Goal: Task Accomplishment & Management: Complete application form

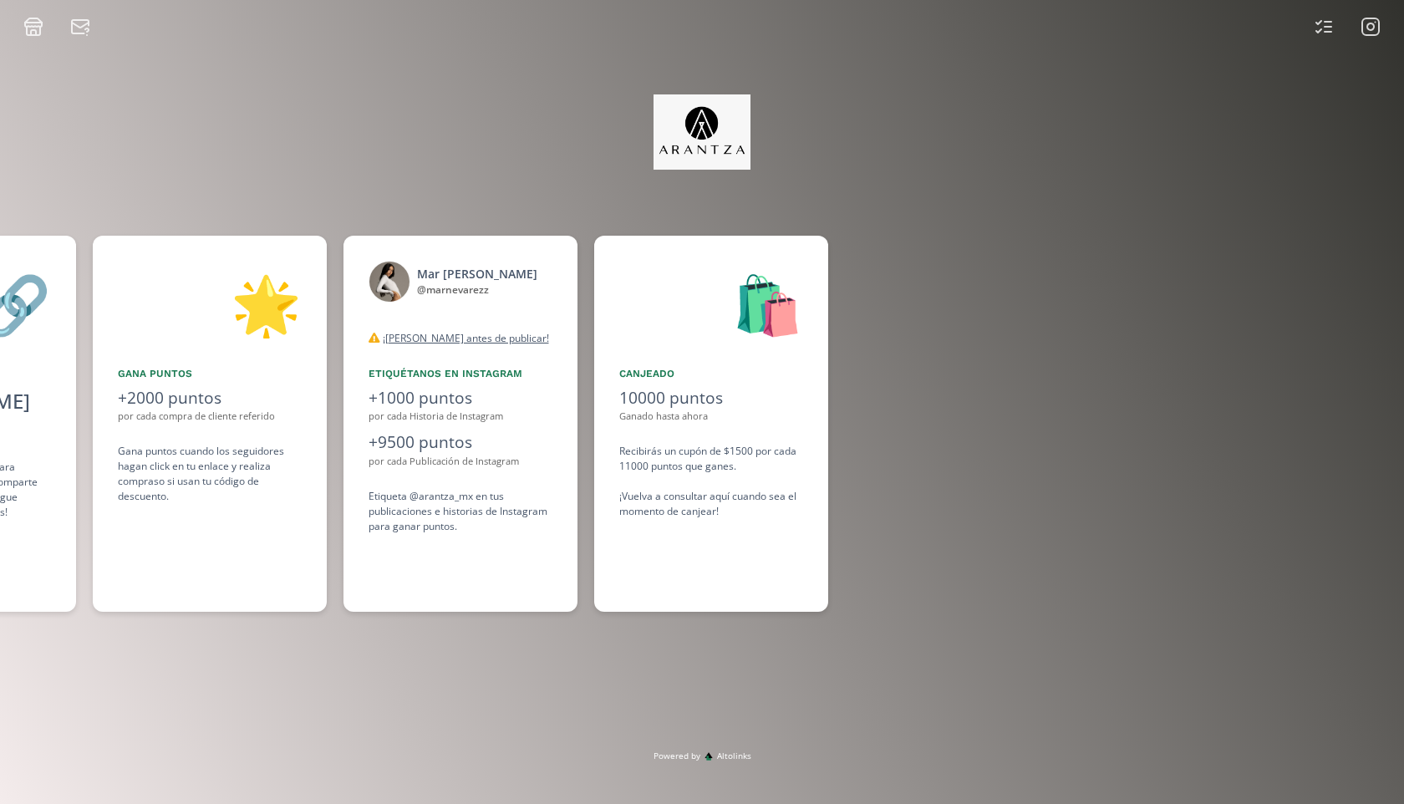
scroll to position [0, 1254]
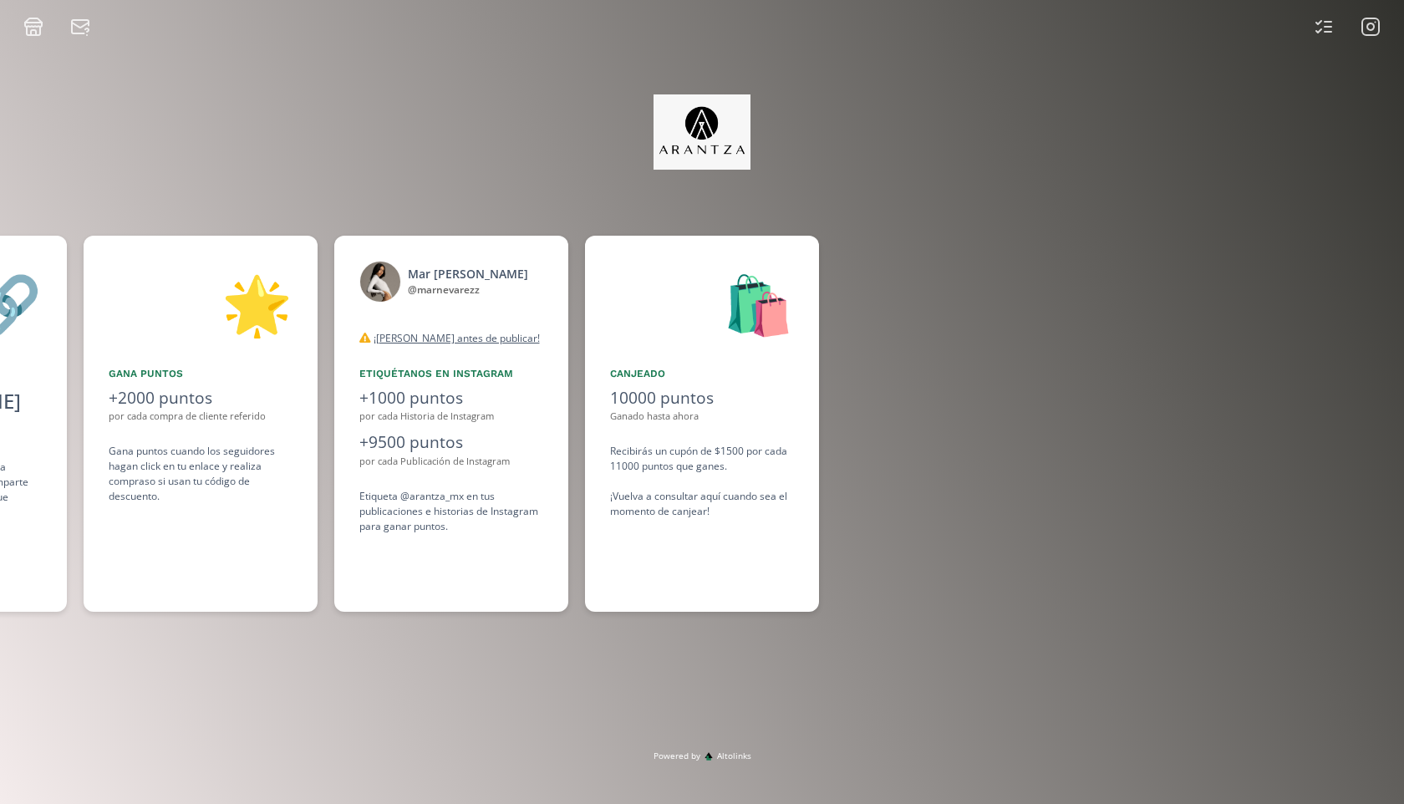
click at [1369, 22] on icon at bounding box center [1371, 27] width 20 height 20
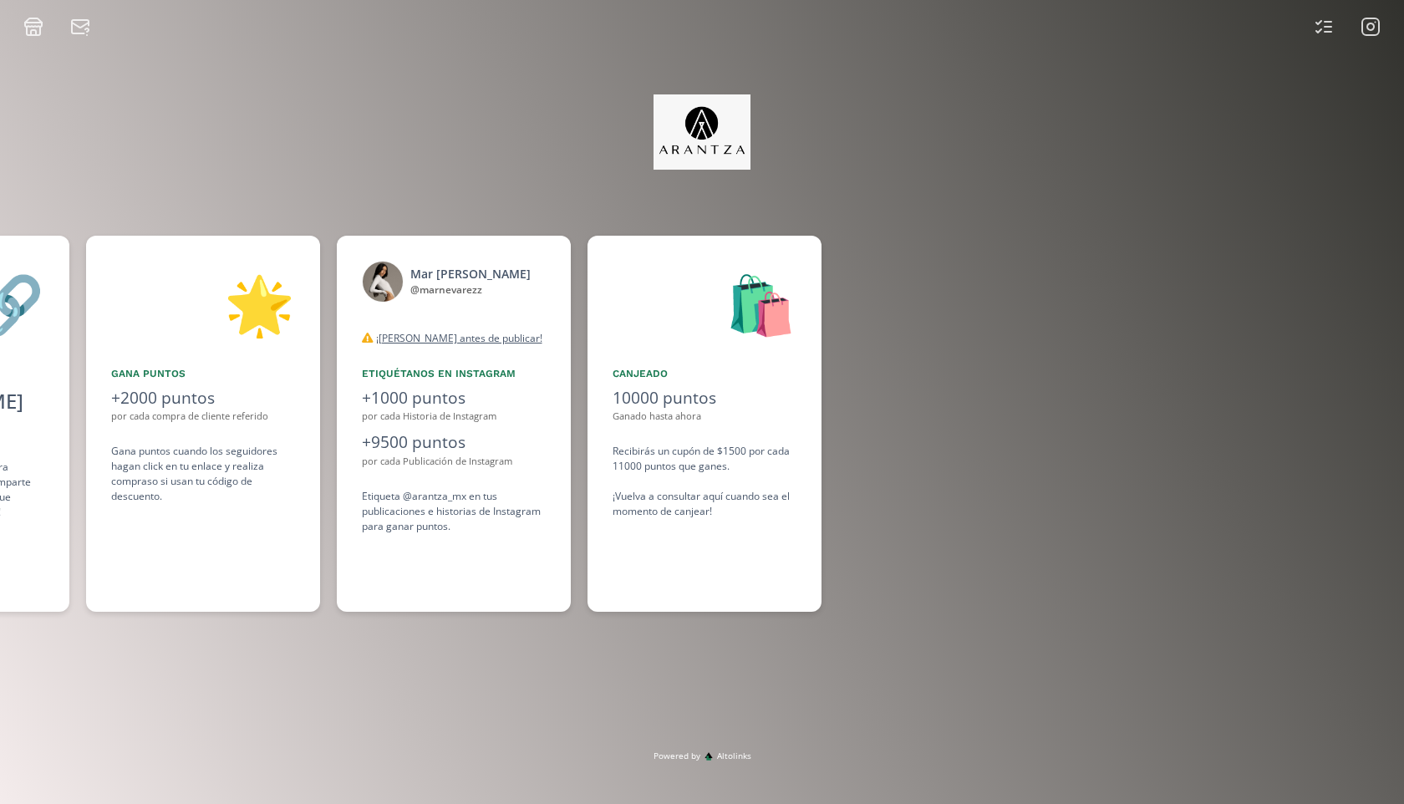
scroll to position [0, 1254]
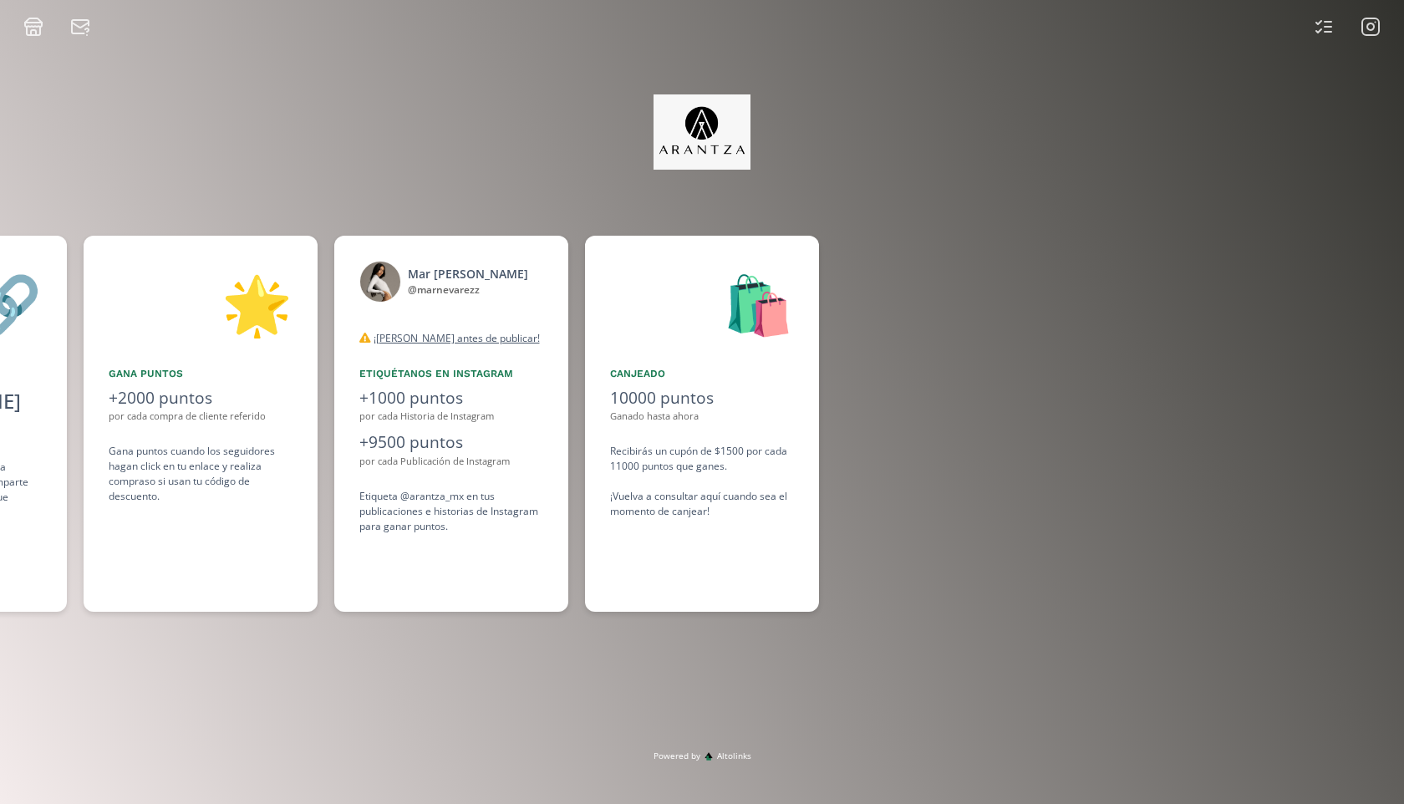
click at [1364, 33] on rect at bounding box center [1371, 26] width 17 height 17
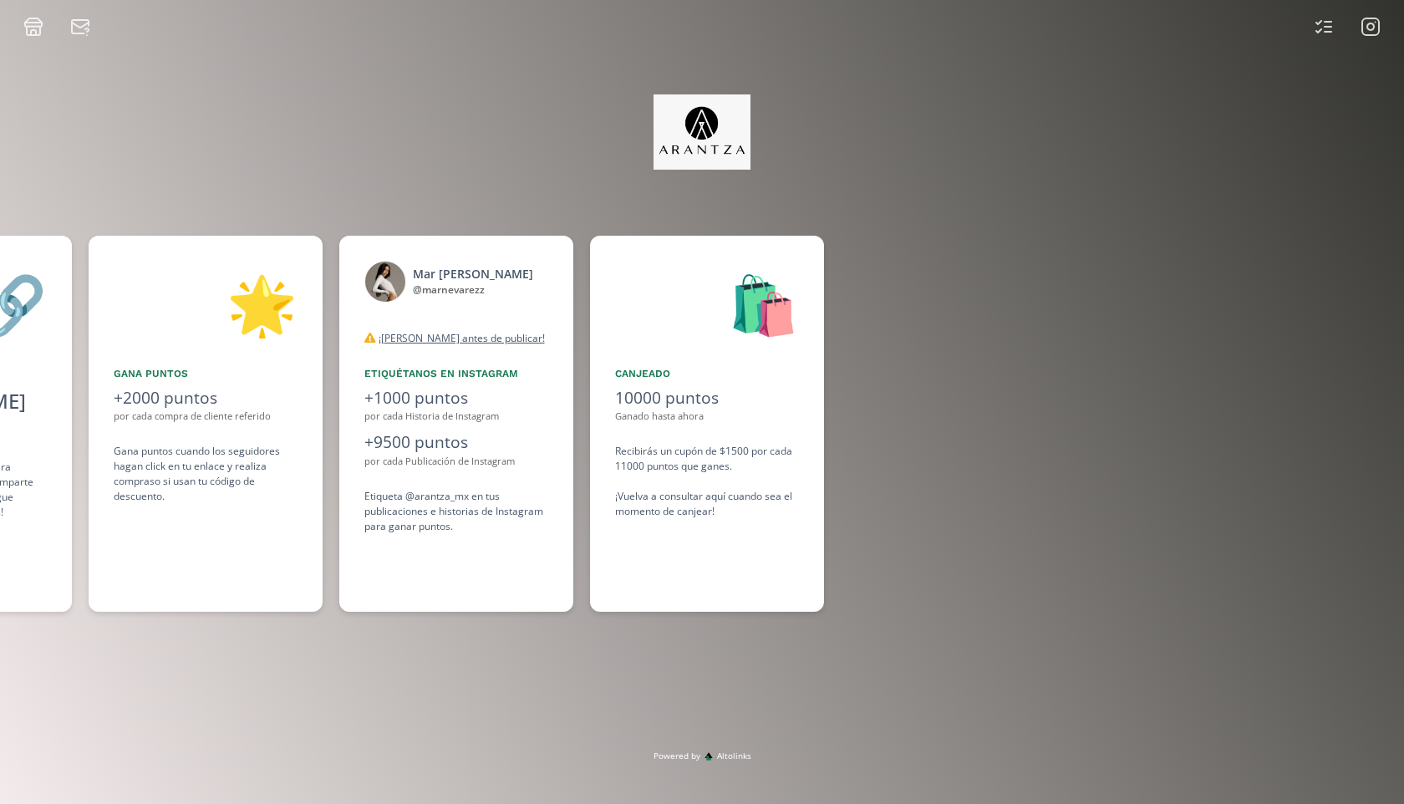
scroll to position [0, 1254]
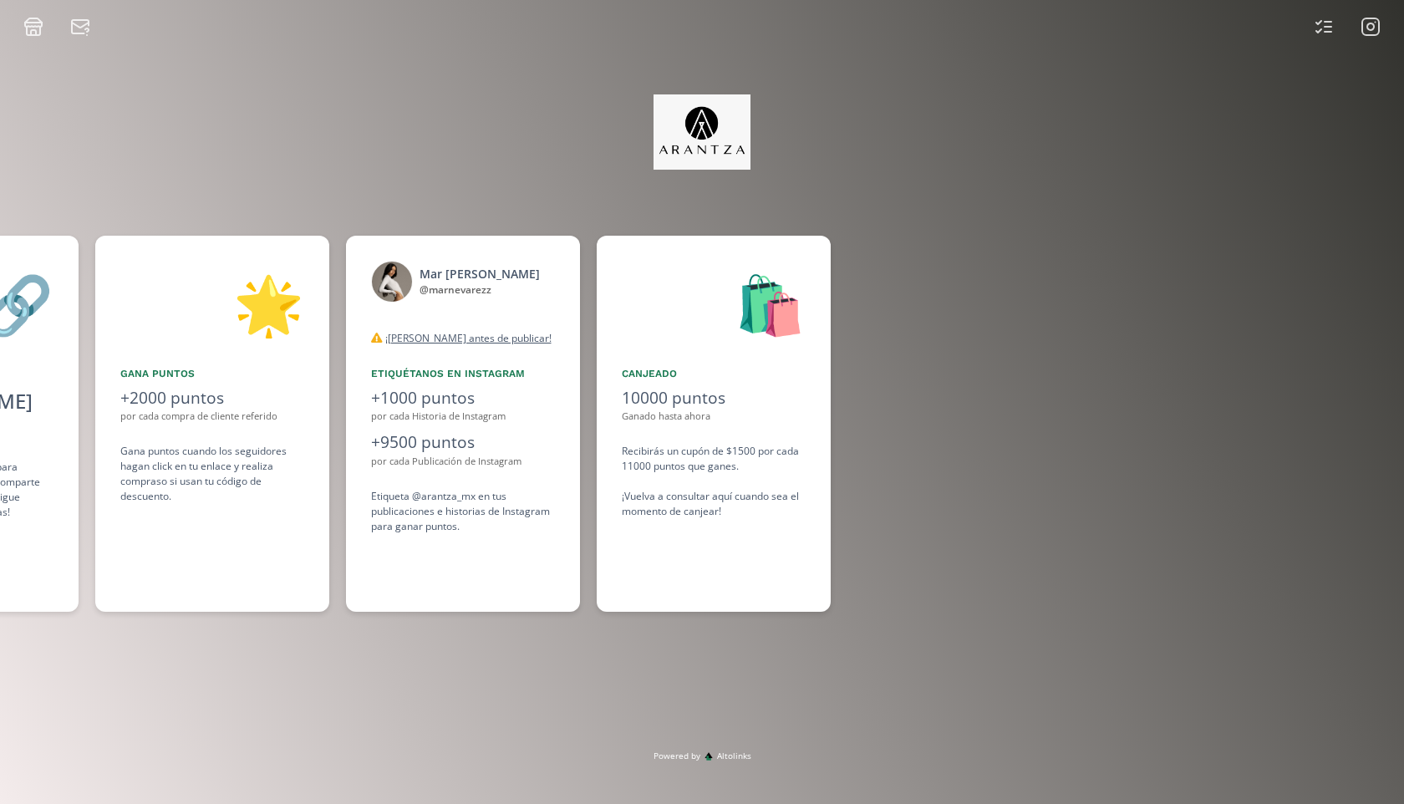
scroll to position [0, 1254]
